Goal: Information Seeking & Learning: Learn about a topic

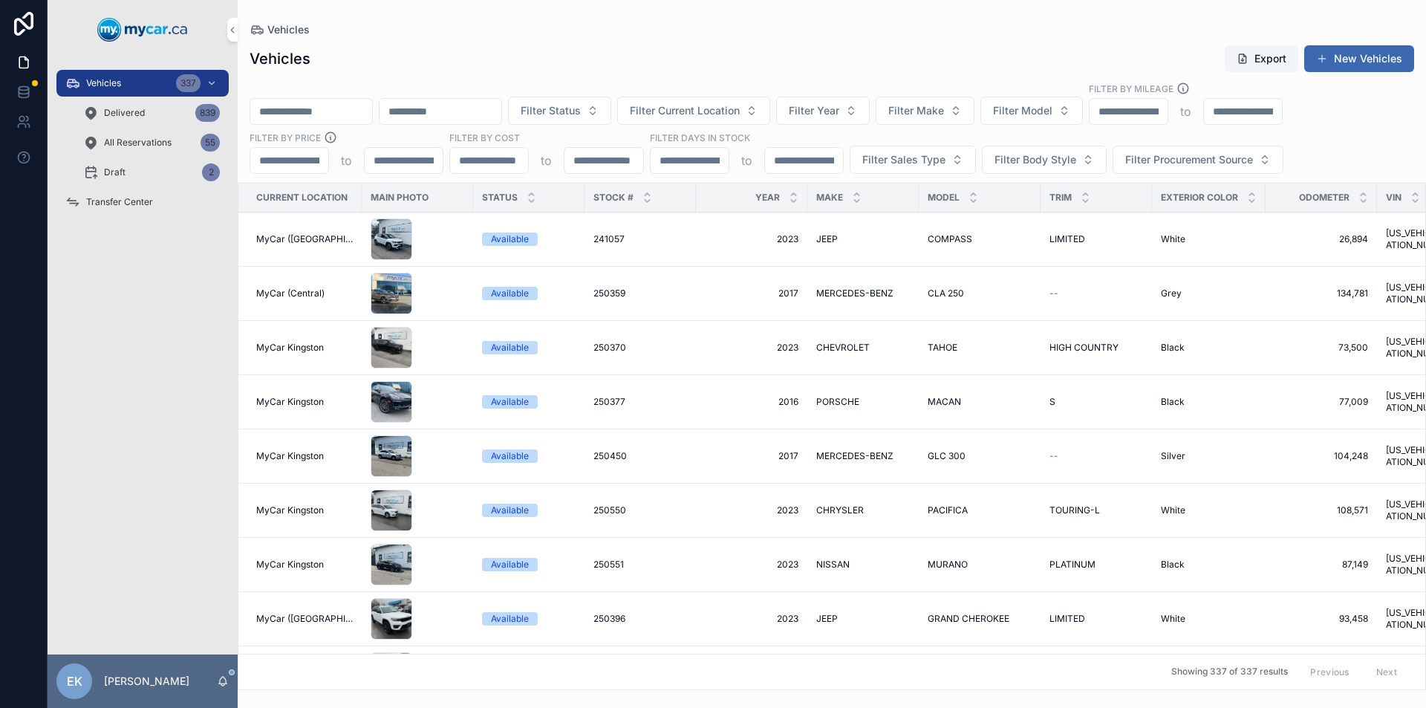
click at [1052, 117] on span "Filter Model" at bounding box center [1022, 110] width 59 height 15
type input "***"
click at [1028, 190] on span "HIGHLANDER" at bounding box center [1042, 194] width 67 height 15
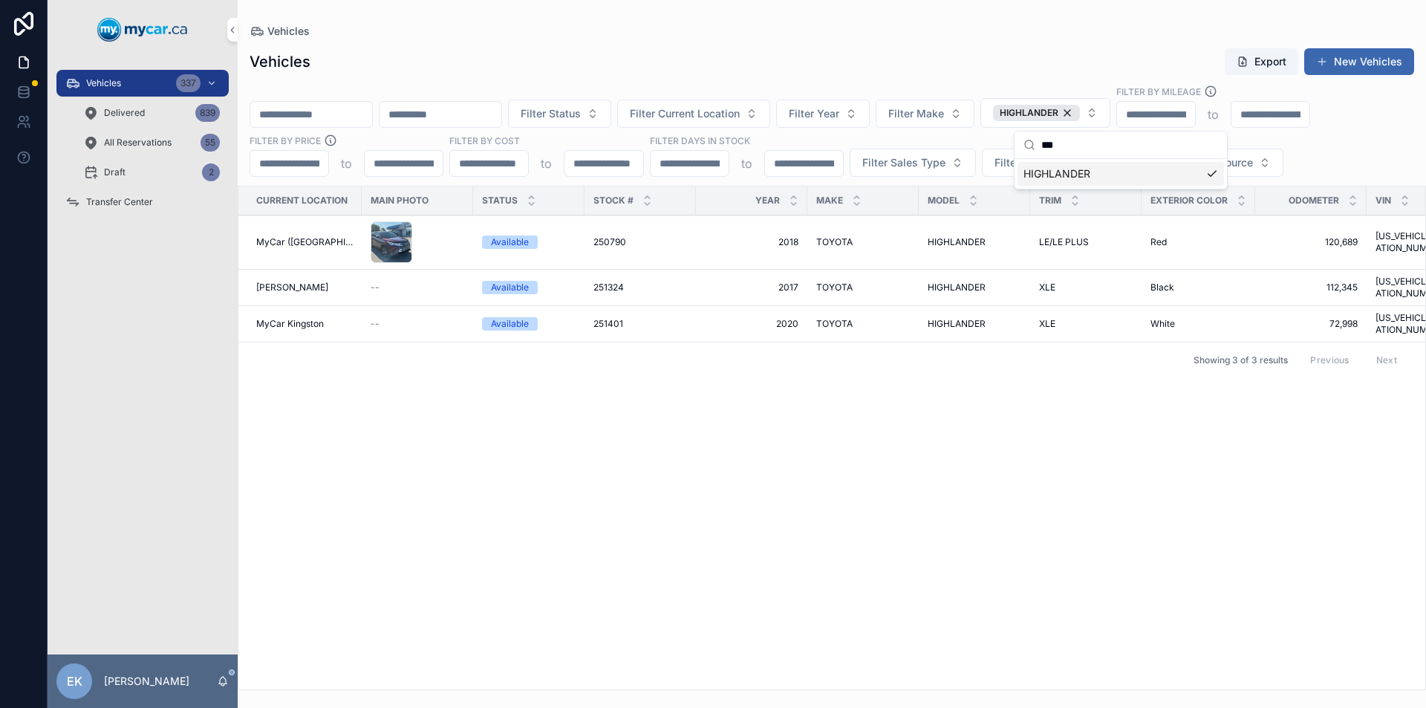
click at [821, 241] on span "TOYOTA" at bounding box center [834, 242] width 36 height 12
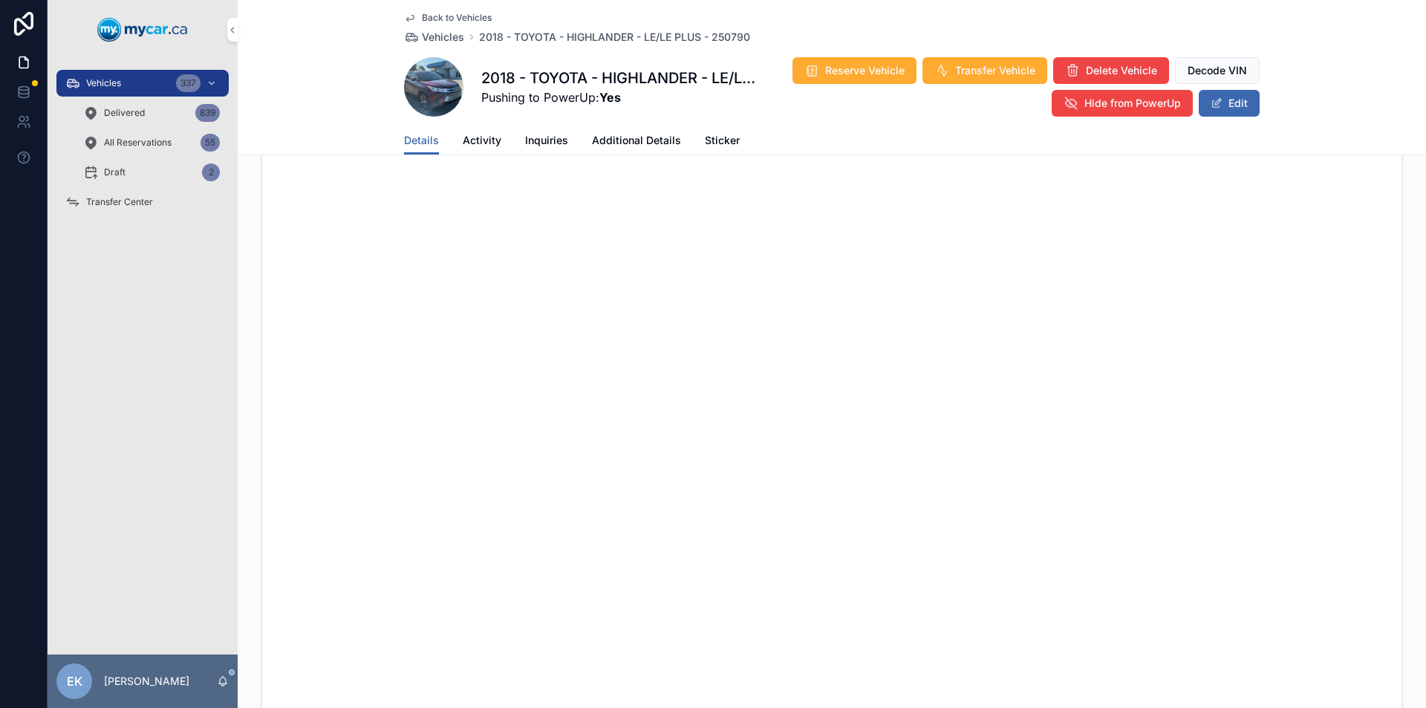
scroll to position [625, 0]
click at [180, 85] on div "337" at bounding box center [188, 83] width 25 height 18
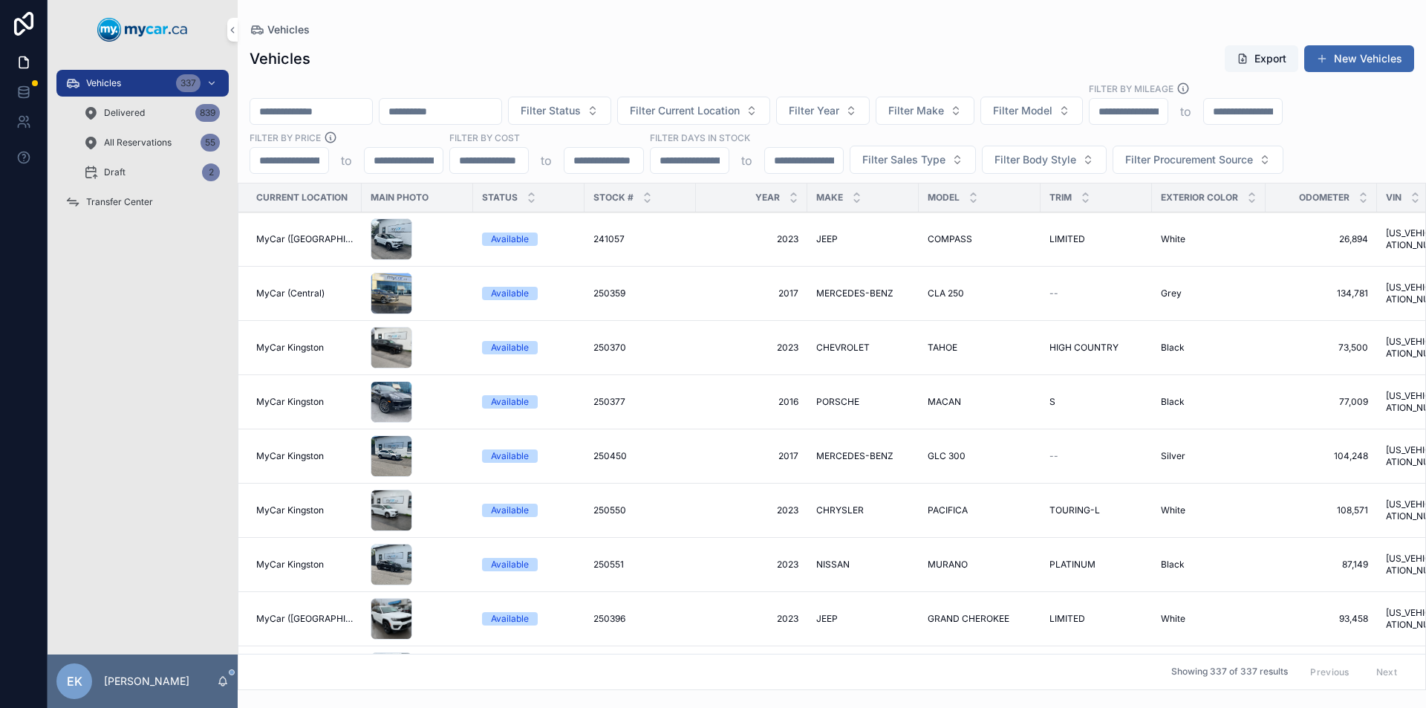
click at [135, 201] on span "Transfer Center" at bounding box center [119, 202] width 67 height 12
